Goal: Understand site structure: Understand site structure

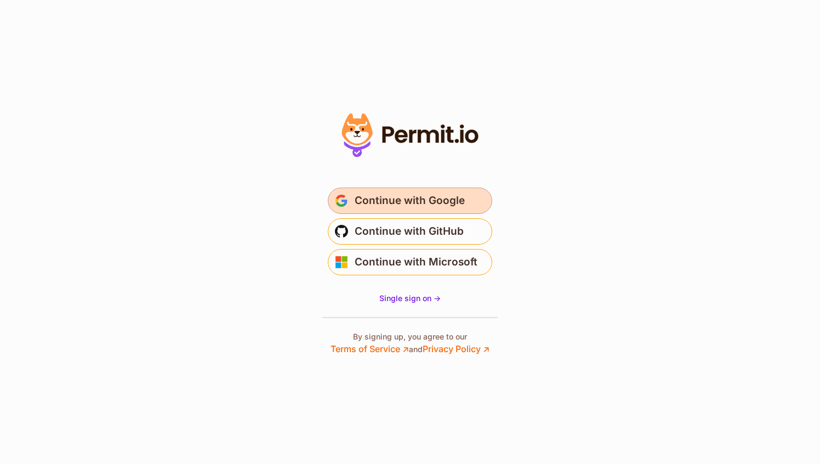
click at [455, 202] on span "Continue with Google" at bounding box center [410, 201] width 110 height 18
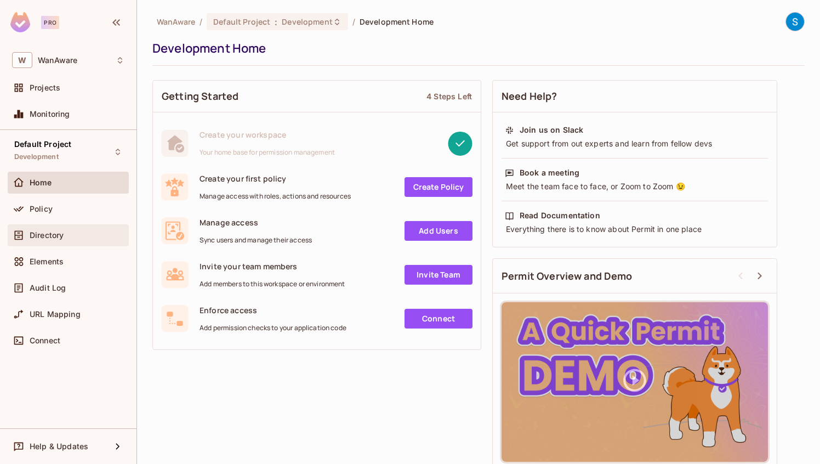
click at [29, 240] on div at bounding box center [21, 235] width 18 height 13
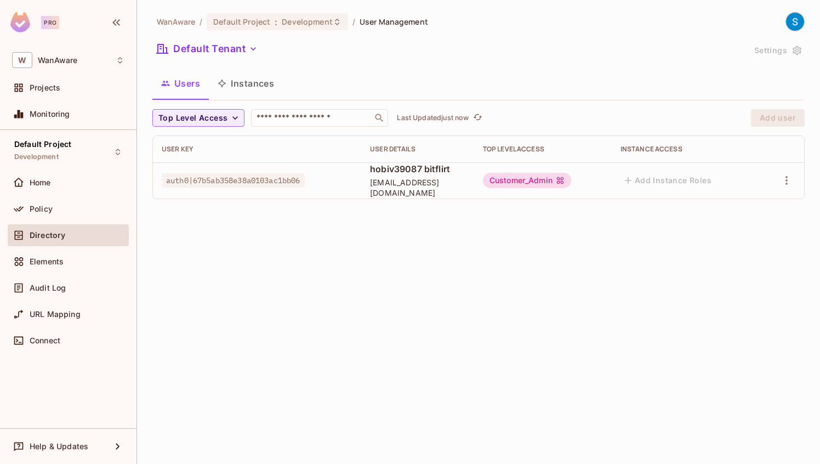
click at [259, 77] on button "Instances" at bounding box center [246, 83] width 74 height 27
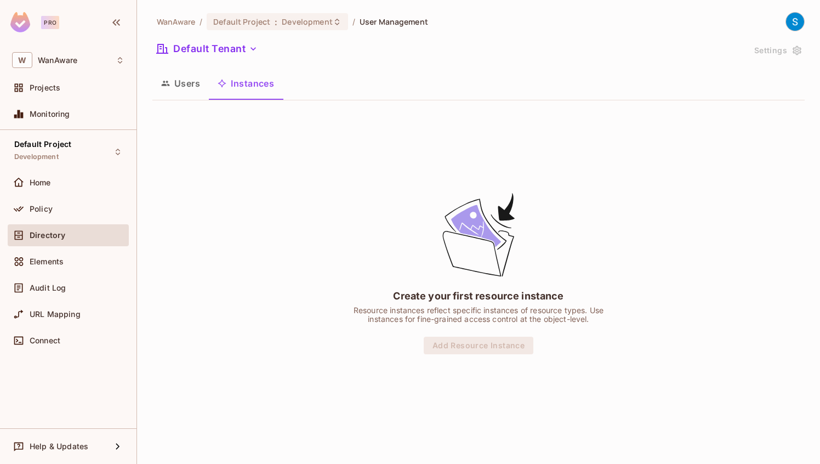
click at [186, 85] on button "Users" at bounding box center [180, 83] width 56 height 27
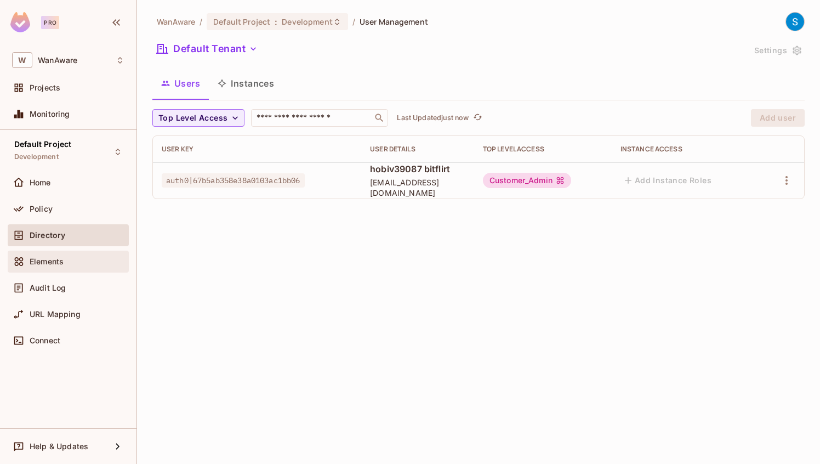
click at [47, 266] on div "Elements" at bounding box center [68, 261] width 112 height 13
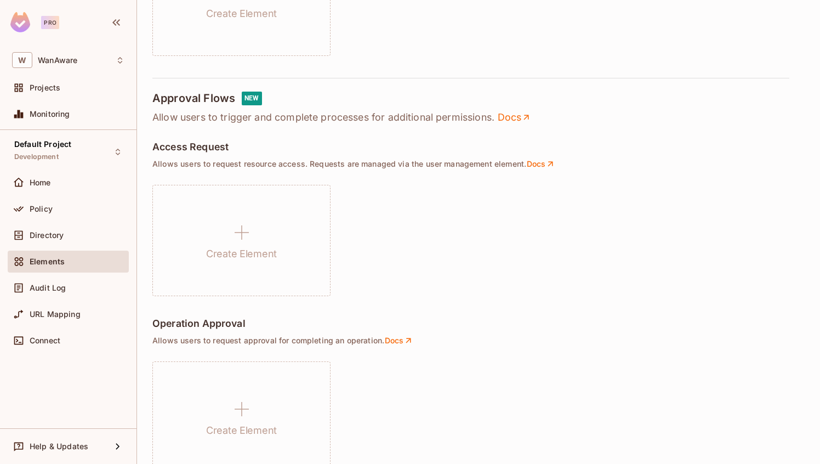
scroll to position [758, 0]
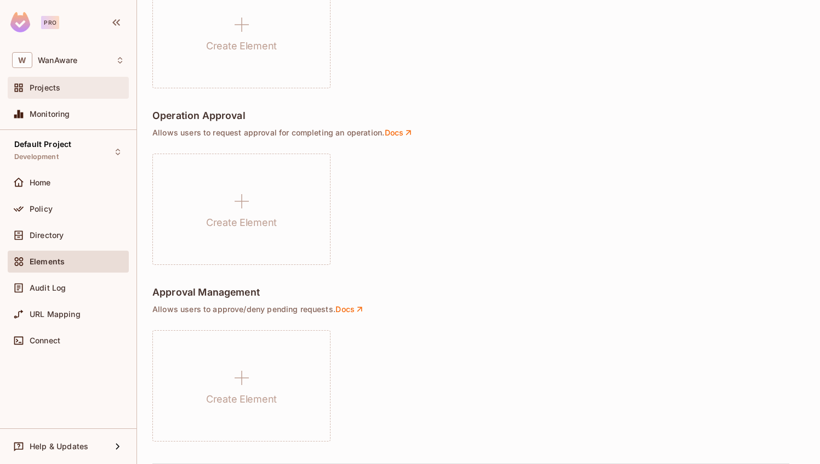
click at [59, 87] on span "Projects" at bounding box center [45, 87] width 31 height 9
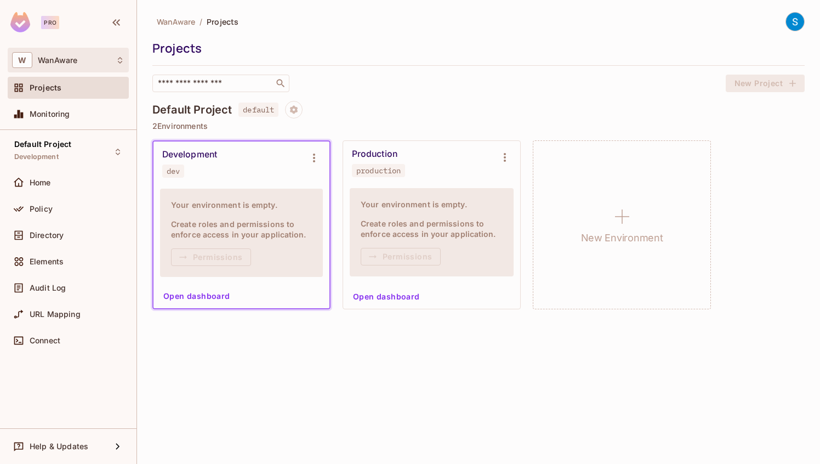
click at [58, 67] on div "W WanAware" at bounding box center [68, 60] width 112 height 16
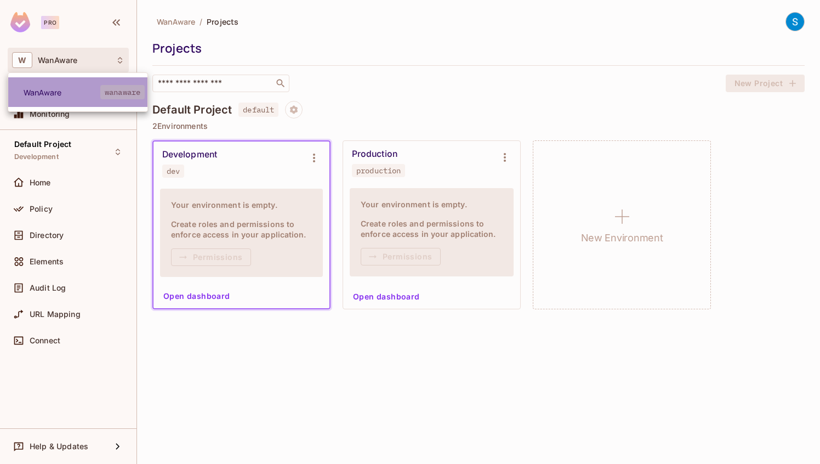
click at [46, 93] on span "WanAware" at bounding box center [62, 92] width 77 height 10
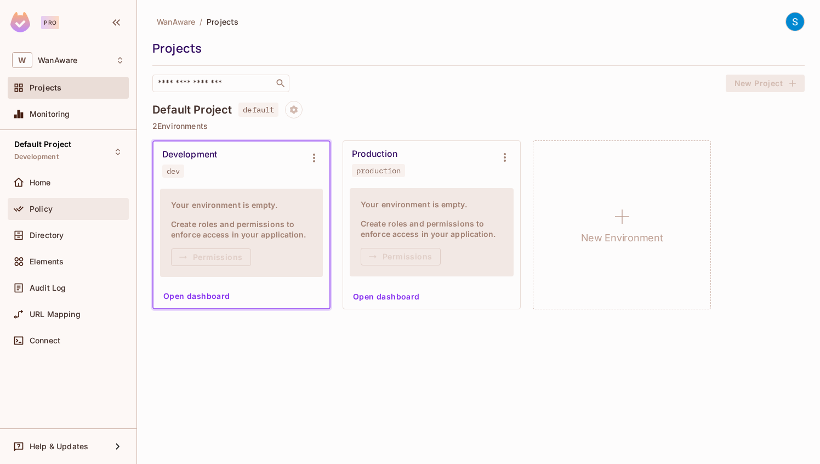
click at [32, 209] on span "Policy" at bounding box center [41, 209] width 23 height 9
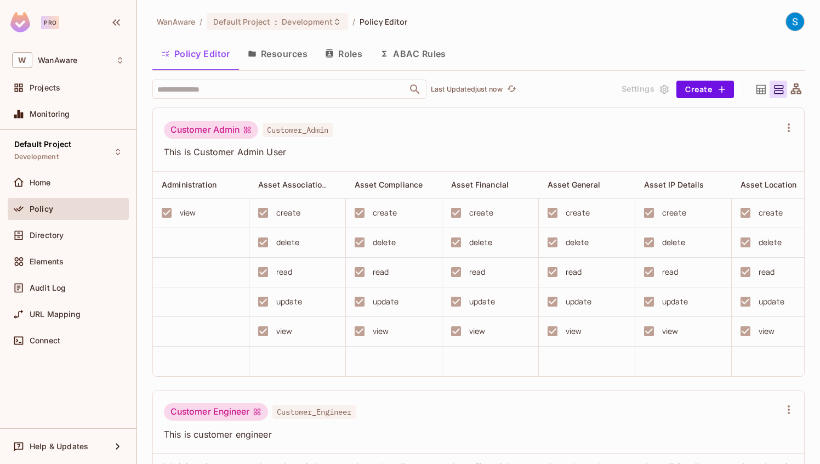
click at [289, 57] on button "Resources" at bounding box center [277, 53] width 77 height 27
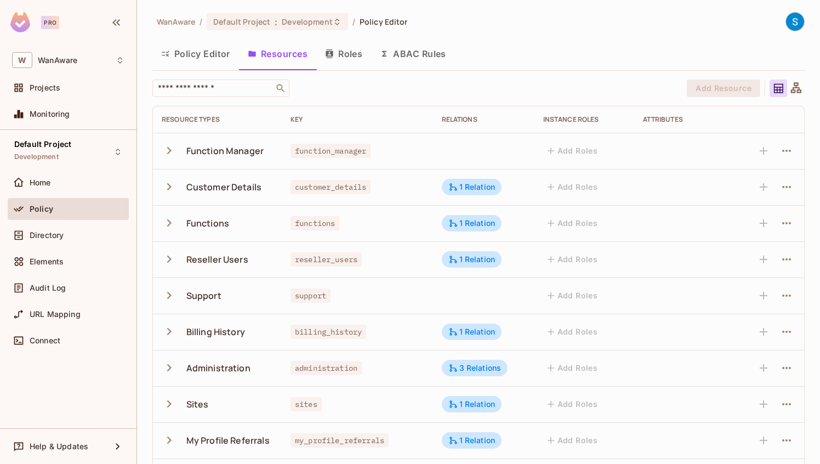
click at [358, 55] on button "Roles" at bounding box center [343, 53] width 55 height 27
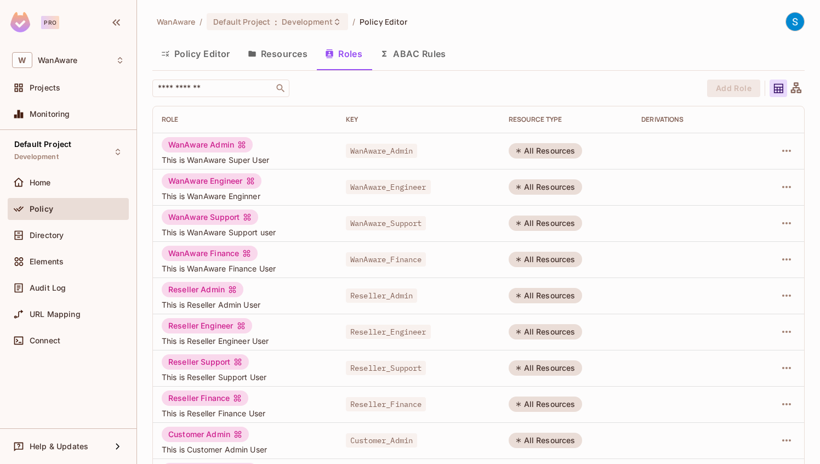
click at [424, 58] on button "ABAC Rules" at bounding box center [413, 53] width 84 height 27
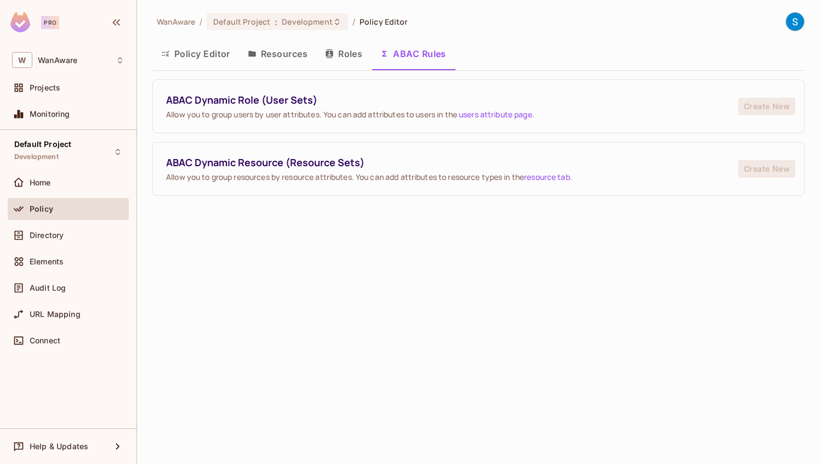
click at [200, 58] on button "Policy Editor" at bounding box center [195, 53] width 87 height 27
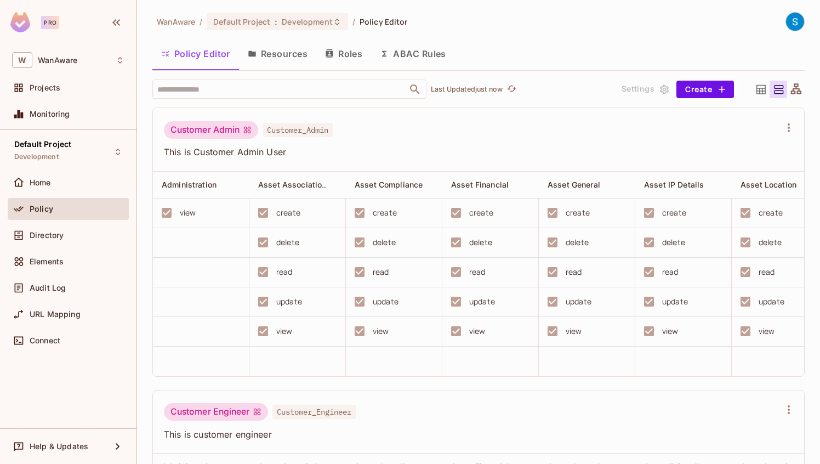
click at [764, 90] on icon at bounding box center [761, 90] width 14 height 14
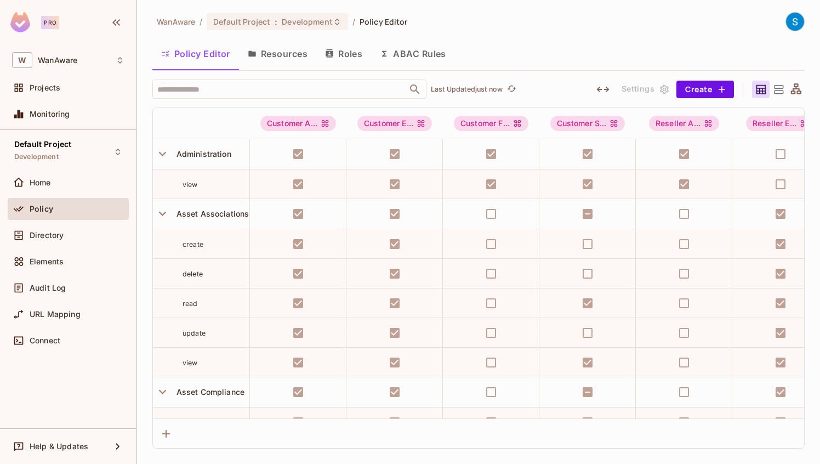
click at [794, 89] on icon at bounding box center [796, 88] width 10 height 10
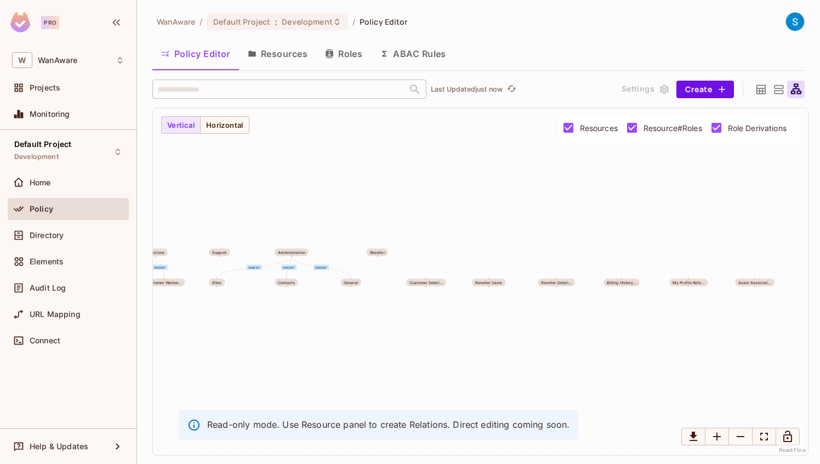
drag, startPoint x: 373, startPoint y: 334, endPoint x: 318, endPoint y: 320, distance: 56.6
click at [318, 320] on div "parent parent parent parent Function Manage... Customer Detail... Functions Res…" at bounding box center [480, 281] width 655 height 347
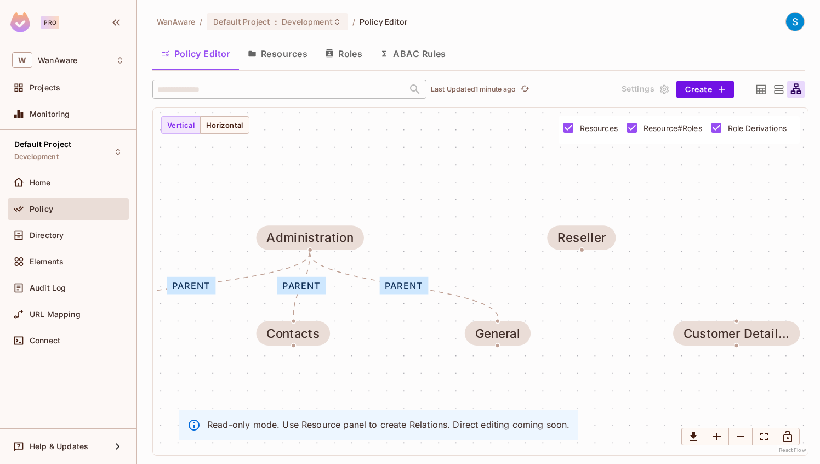
drag, startPoint x: 318, startPoint y: 243, endPoint x: 395, endPoint y: 374, distance: 152.3
click at [395, 374] on div "parent parent parent parent Function Manage... Customer Detail... Functions Res…" at bounding box center [480, 281] width 655 height 347
click at [227, 123] on button "Horizontal" at bounding box center [224, 125] width 49 height 18
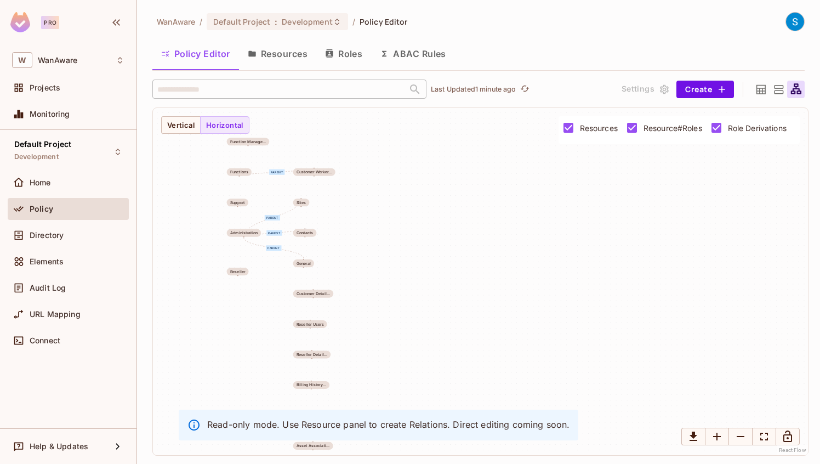
drag, startPoint x: 340, startPoint y: 325, endPoint x: 441, endPoint y: 224, distance: 143.1
click at [441, 224] on div "parent parent parent parent Function Manage... Customer Detail... Functions Res…" at bounding box center [480, 281] width 655 height 347
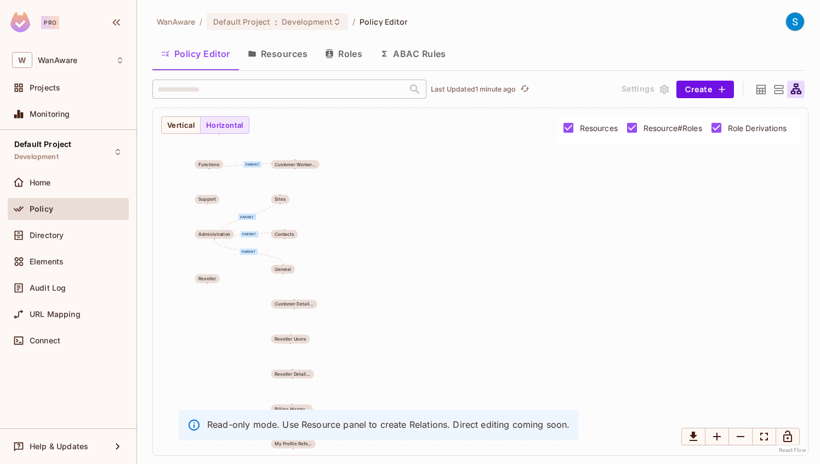
click at [779, 89] on icon at bounding box center [779, 90] width 14 height 14
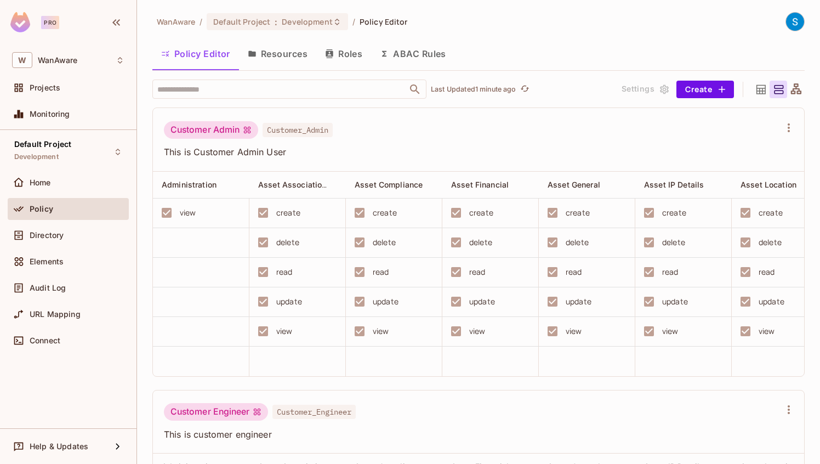
click at [279, 64] on button "Resources" at bounding box center [277, 53] width 77 height 27
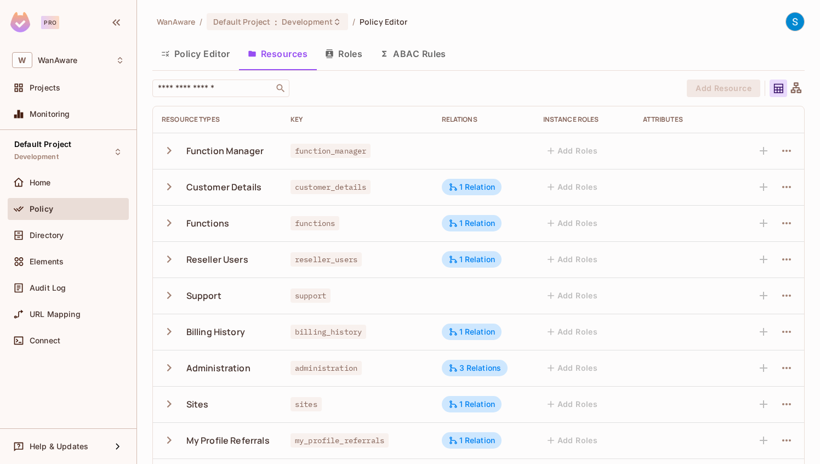
click at [169, 153] on icon "button" at bounding box center [169, 150] width 15 height 15
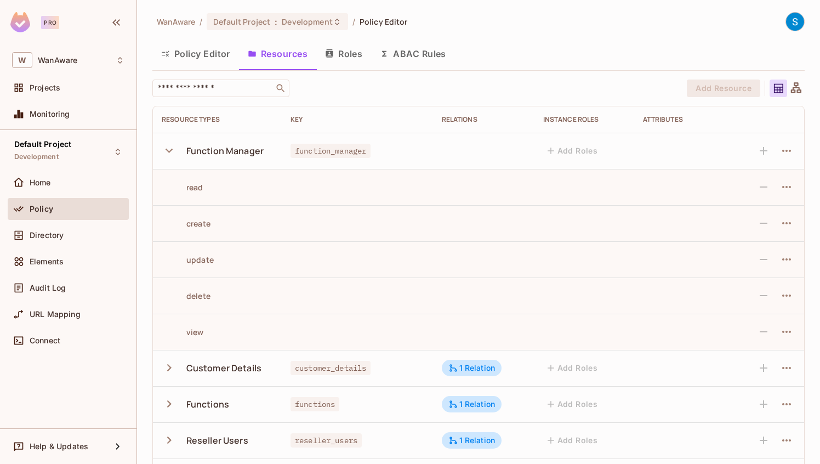
click at [169, 153] on icon "button" at bounding box center [169, 150] width 15 height 15
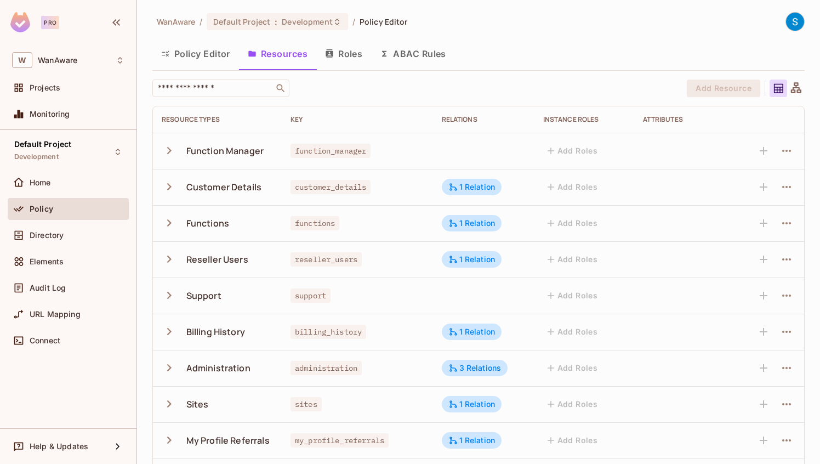
click at [356, 56] on button "Roles" at bounding box center [343, 53] width 55 height 27
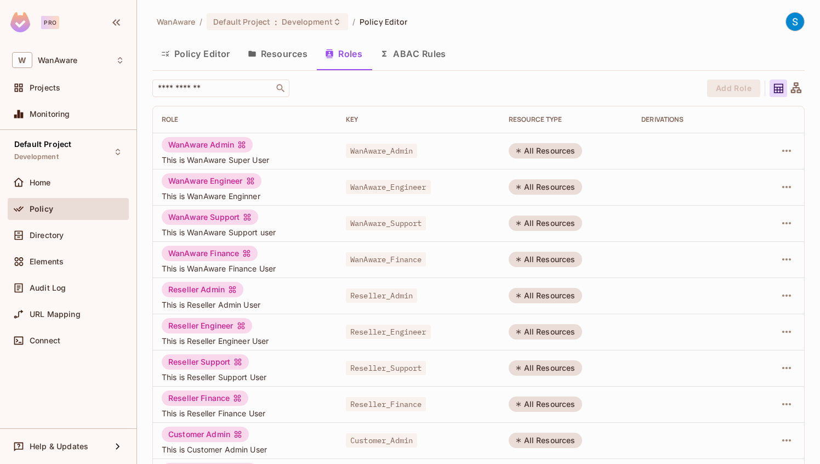
click at [227, 145] on div "WanAware Admin" at bounding box center [207, 144] width 91 height 15
click at [790, 152] on icon "button" at bounding box center [786, 150] width 13 height 13
click at [728, 131] on div at bounding box center [410, 232] width 820 height 464
click at [798, 87] on icon at bounding box center [797, 89] width 14 height 14
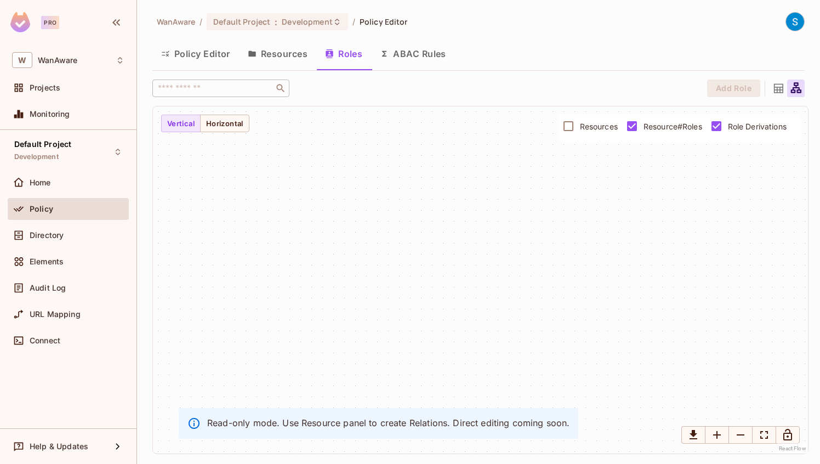
click at [783, 87] on icon at bounding box center [778, 88] width 9 height 9
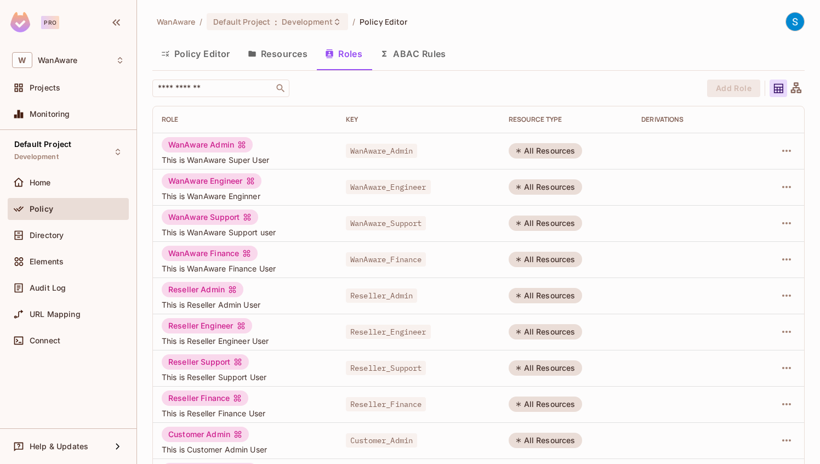
click at [415, 64] on button "ABAC Rules" at bounding box center [413, 53] width 84 height 27
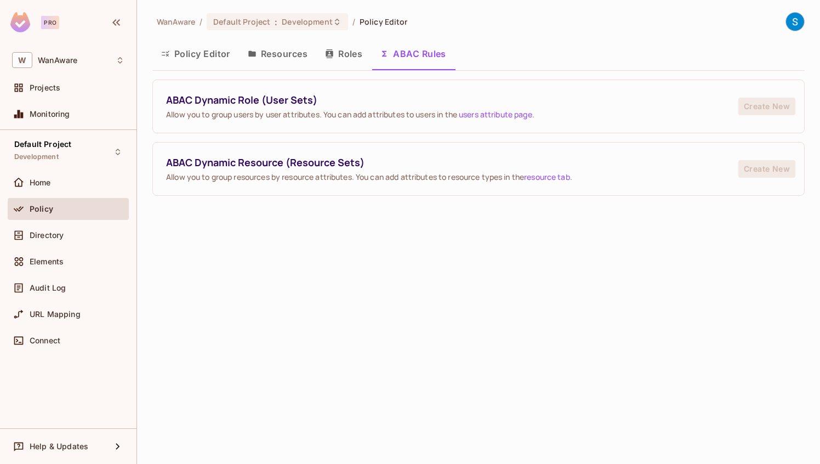
click at [350, 56] on button "Roles" at bounding box center [343, 53] width 55 height 27
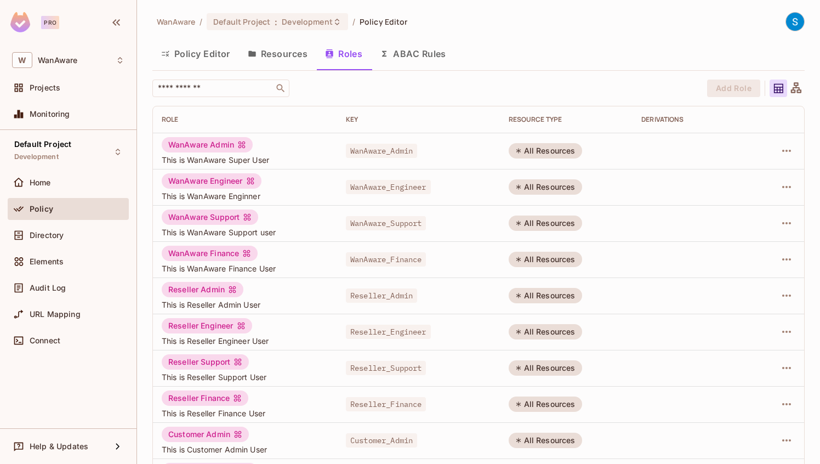
click at [279, 53] on button "Resources" at bounding box center [277, 53] width 77 height 27
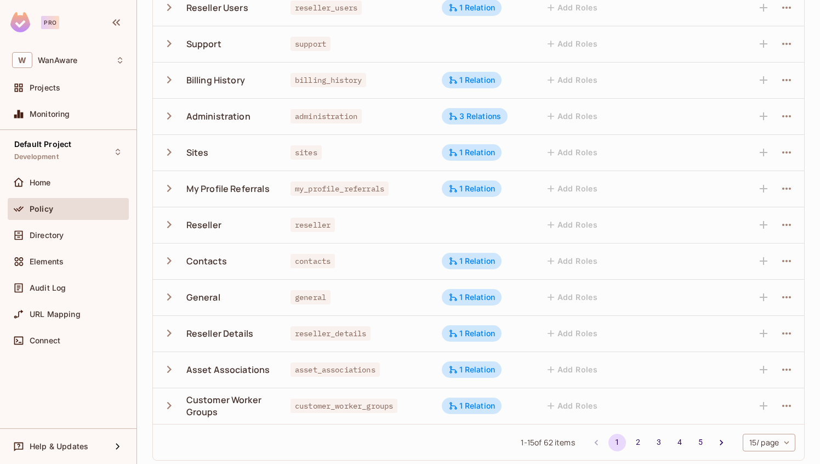
scroll to position [257, 0]
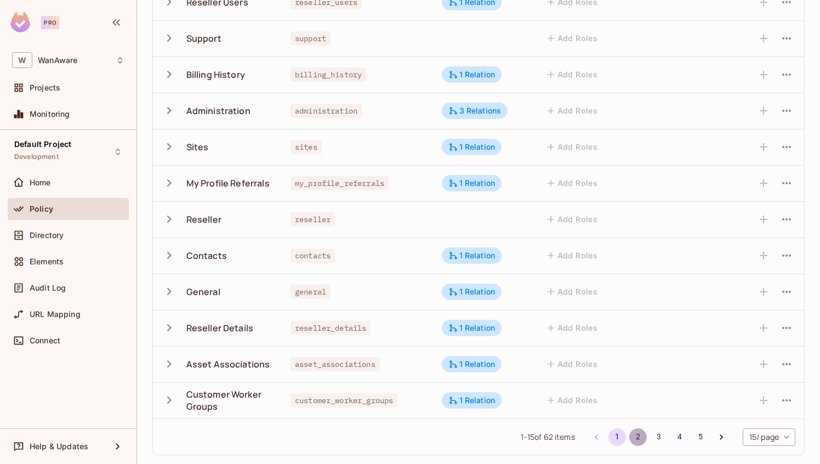
click at [638, 436] on button "2" at bounding box center [638, 437] width 18 height 18
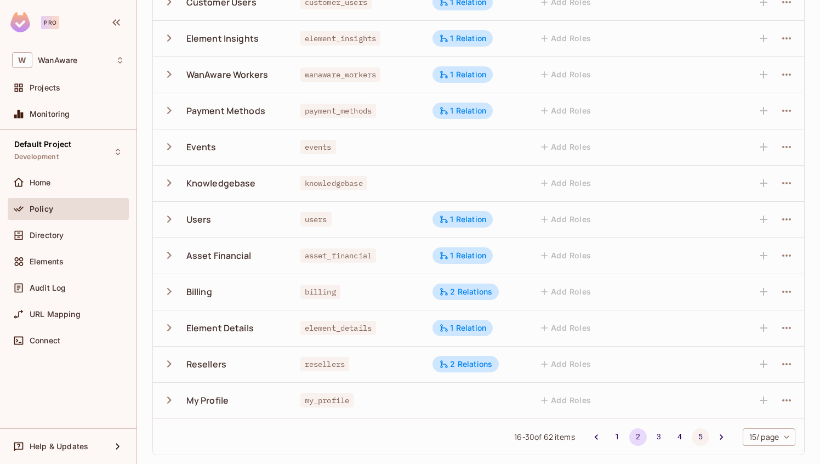
click at [697, 440] on button "5" at bounding box center [701, 437] width 18 height 18
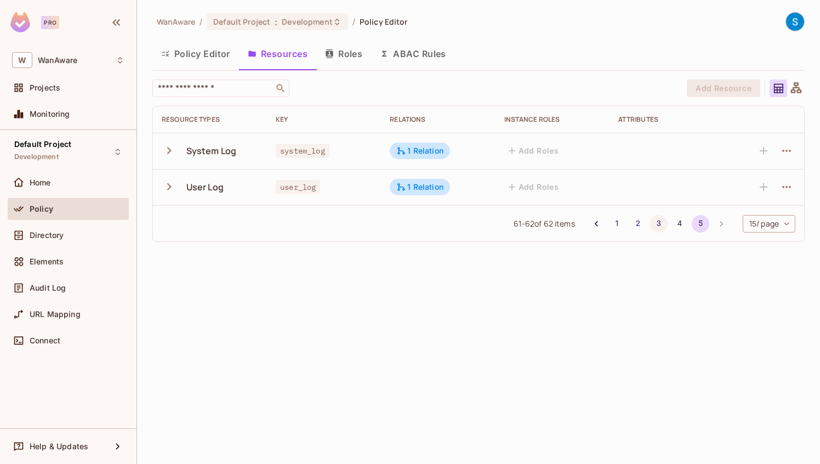
click at [654, 225] on button "3" at bounding box center [659, 224] width 18 height 18
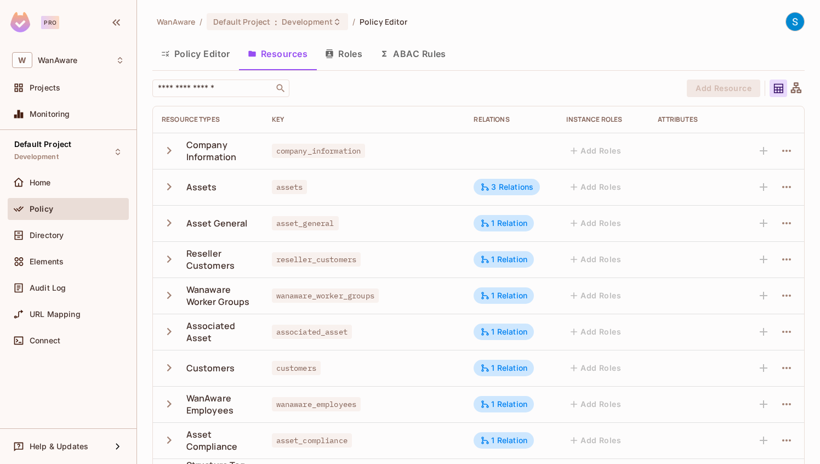
click at [172, 191] on icon "button" at bounding box center [169, 186] width 15 height 15
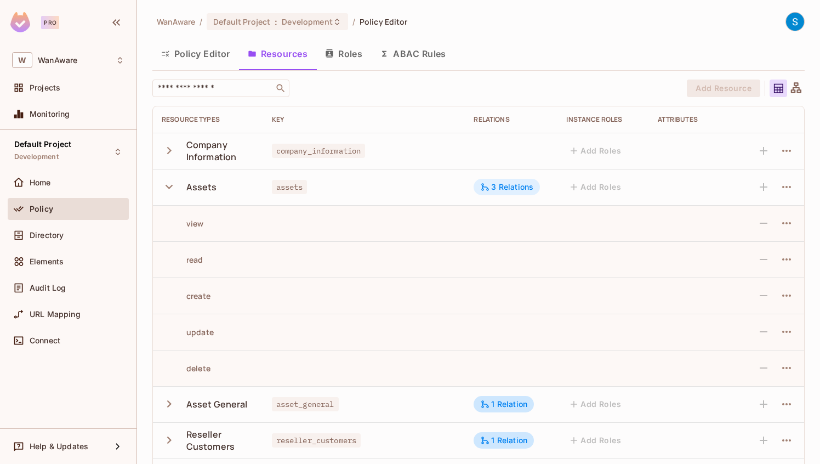
click at [524, 186] on div "3 Relations" at bounding box center [506, 187] width 53 height 10
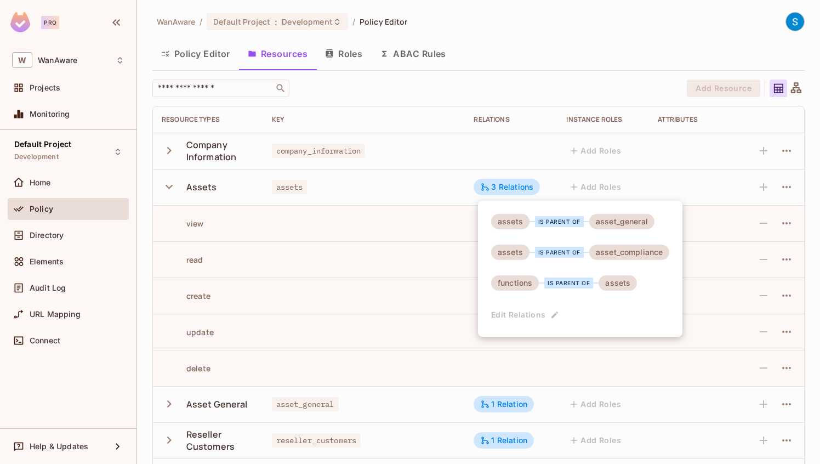
click at [168, 187] on div at bounding box center [410, 232] width 820 height 464
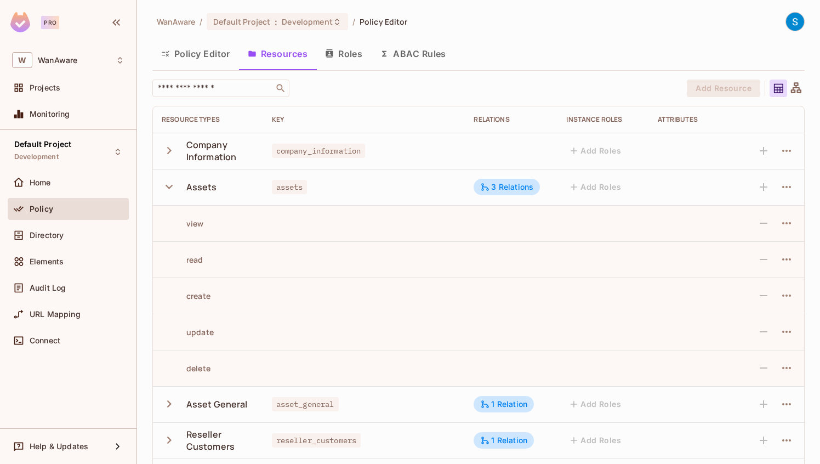
click at [169, 186] on icon "button" at bounding box center [169, 186] width 15 height 15
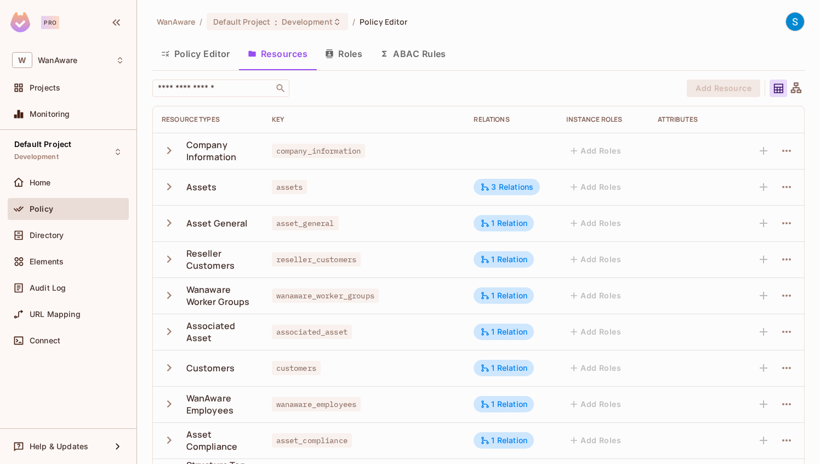
click at [195, 50] on button "Policy Editor" at bounding box center [195, 53] width 87 height 27
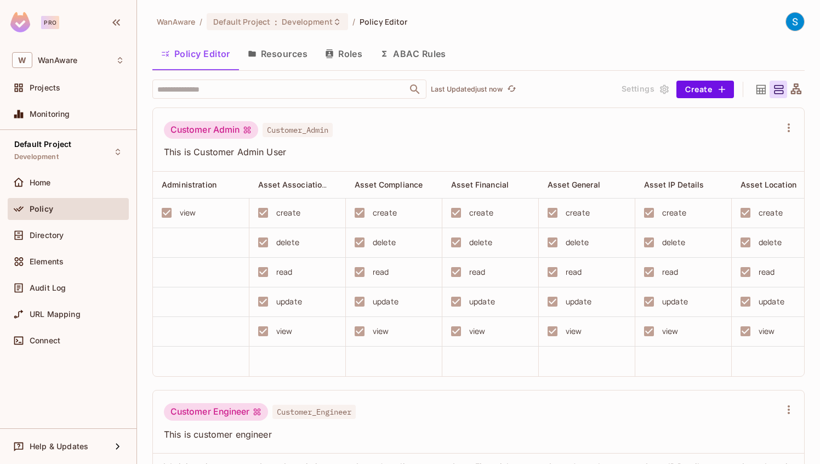
click at [291, 54] on button "Resources" at bounding box center [277, 53] width 77 height 27
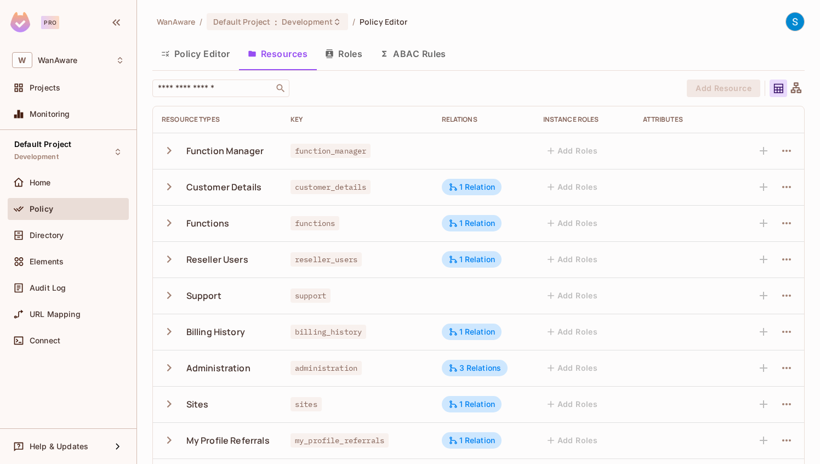
click at [202, 51] on button "Policy Editor" at bounding box center [195, 53] width 87 height 27
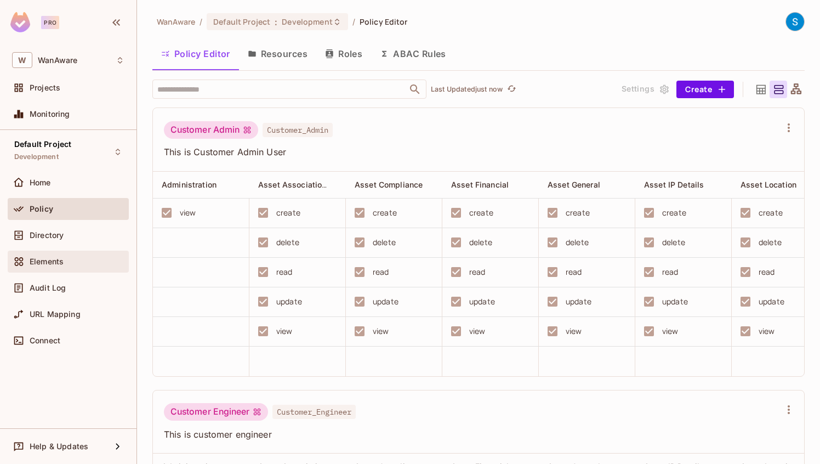
click at [66, 263] on div "Elements" at bounding box center [77, 261] width 95 height 9
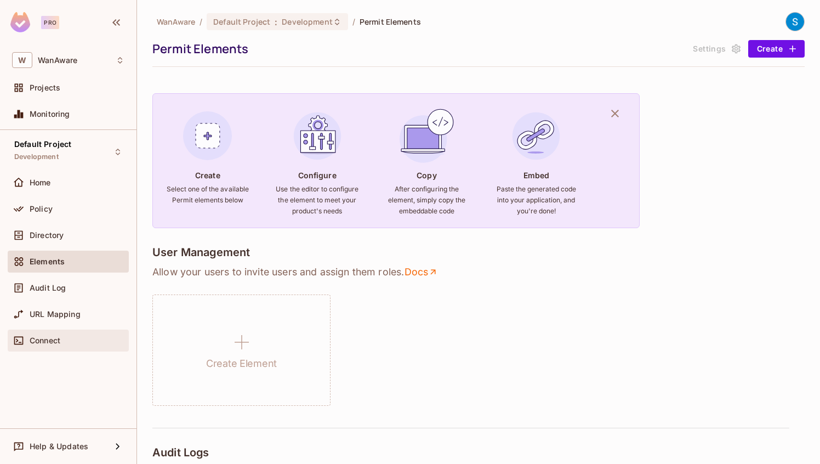
click at [58, 337] on span "Connect" at bounding box center [45, 340] width 31 height 9
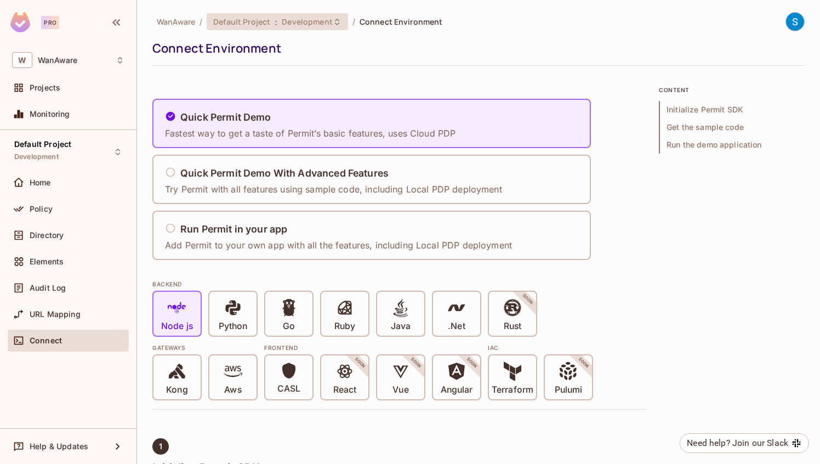
click at [334, 21] on icon at bounding box center [337, 22] width 9 height 9
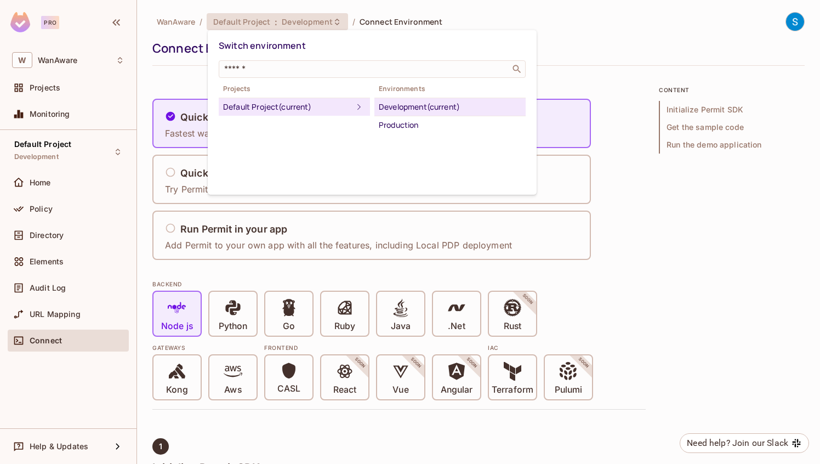
click at [61, 386] on div at bounding box center [410, 232] width 820 height 464
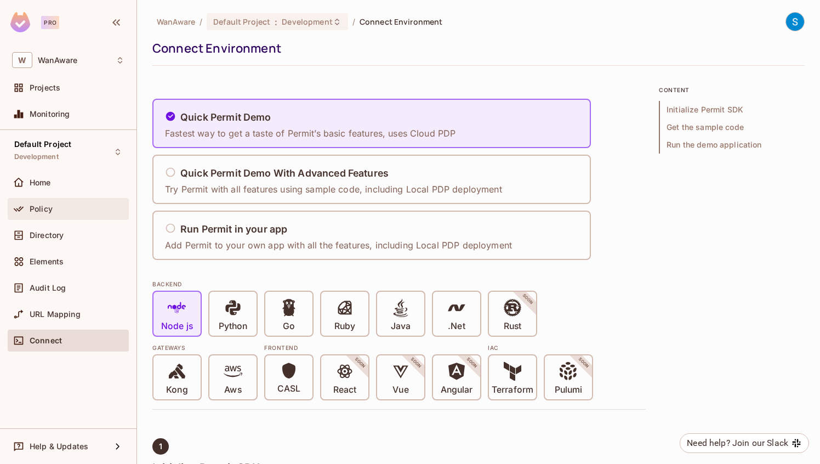
click at [60, 205] on div "Policy" at bounding box center [77, 209] width 95 height 9
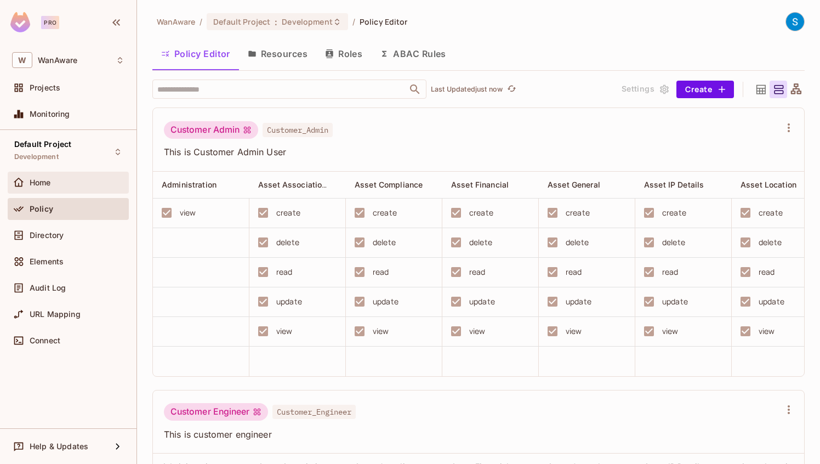
click at [50, 183] on span "Home" at bounding box center [40, 182] width 21 height 9
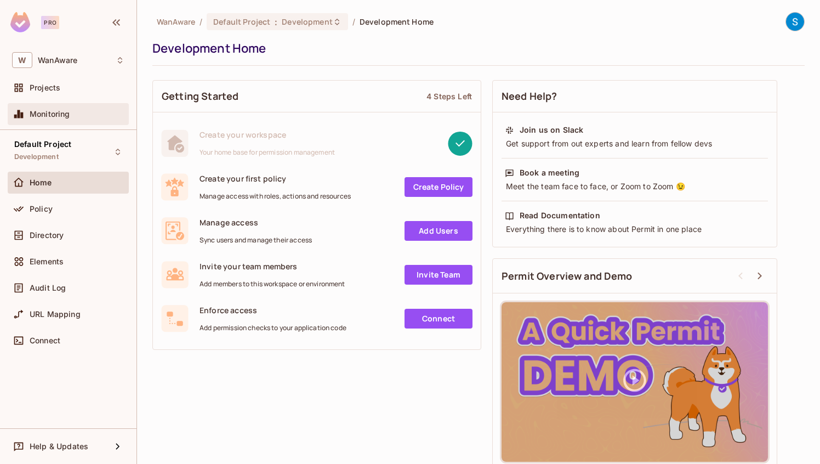
click at [64, 116] on span "Monitoring" at bounding box center [50, 114] width 41 height 9
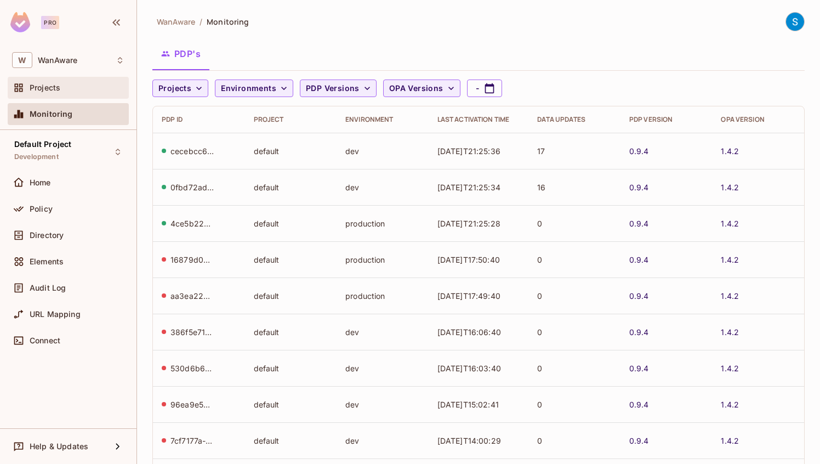
click at [54, 92] on span "Projects" at bounding box center [45, 87] width 31 height 9
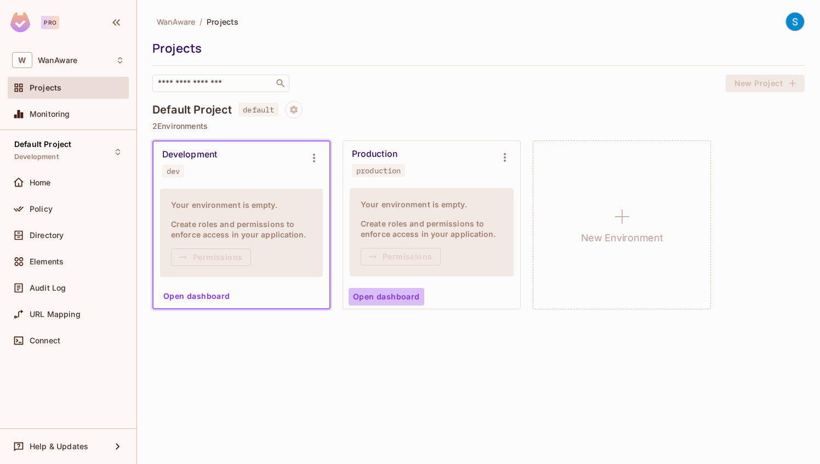
click at [391, 295] on button "Open dashboard" at bounding box center [387, 297] width 76 height 18
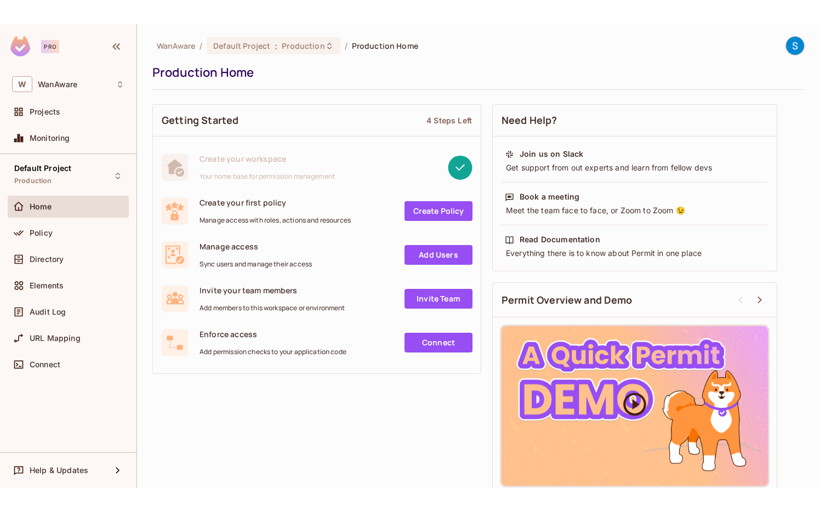
scroll to position [13, 0]
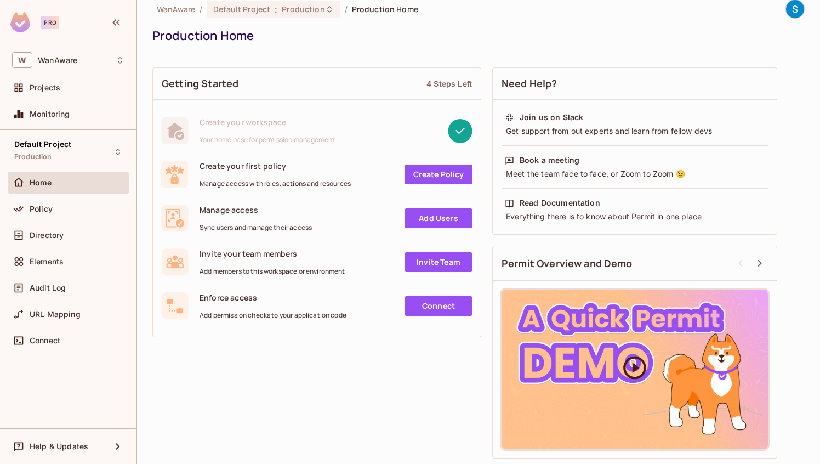
click at [641, 366] on icon at bounding box center [634, 367] width 27 height 27
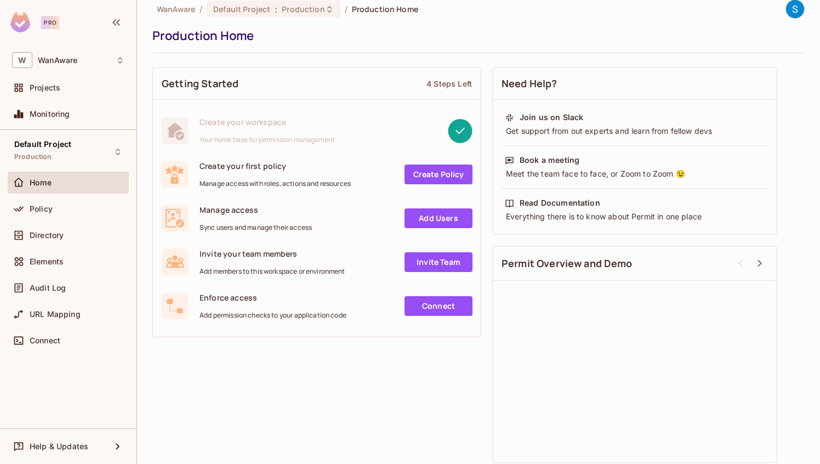
scroll to position [0, 0]
